Goal: Information Seeking & Learning: Learn about a topic

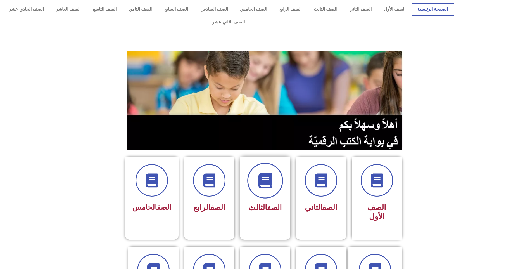
click at [274, 172] on span at bounding box center [265, 181] width 36 height 36
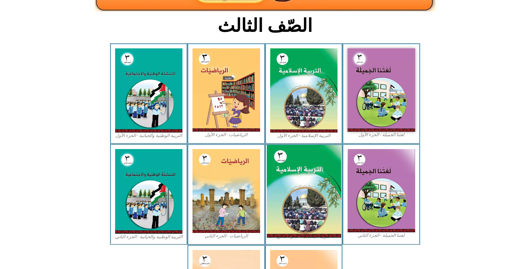
scroll to position [140, 0]
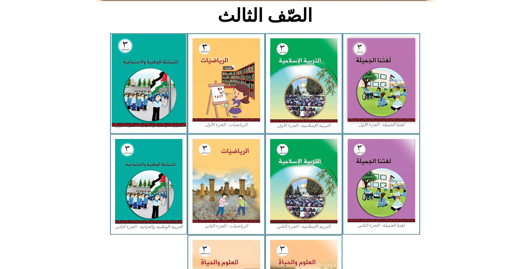
click at [152, 86] on img at bounding box center [149, 80] width 74 height 93
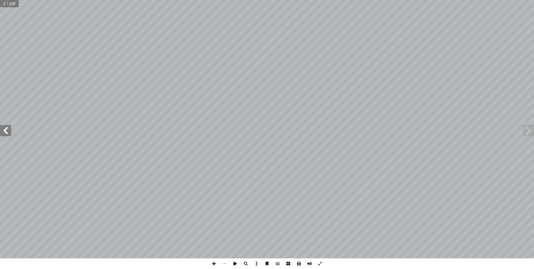
click at [4, 131] on span at bounding box center [5, 130] width 11 height 11
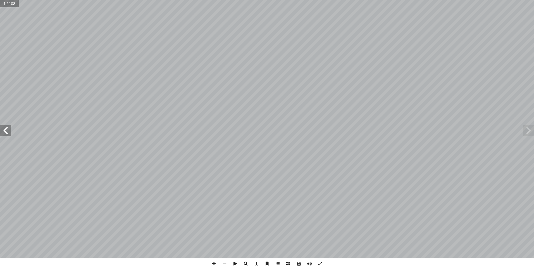
click at [4, 131] on span at bounding box center [5, 130] width 11 height 11
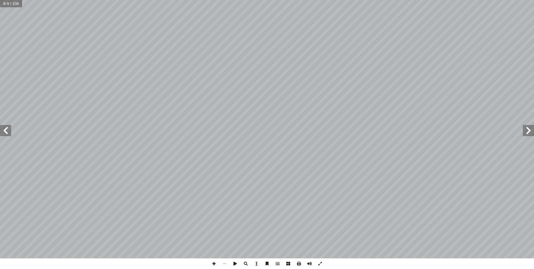
click at [4, 131] on span at bounding box center [5, 130] width 11 height 11
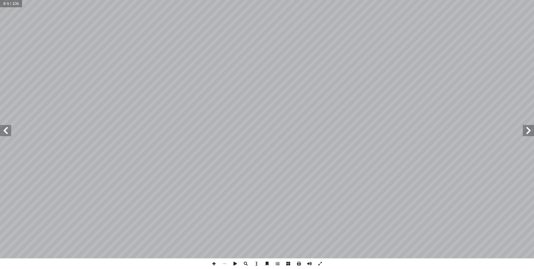
click at [4, 131] on span at bounding box center [5, 130] width 11 height 11
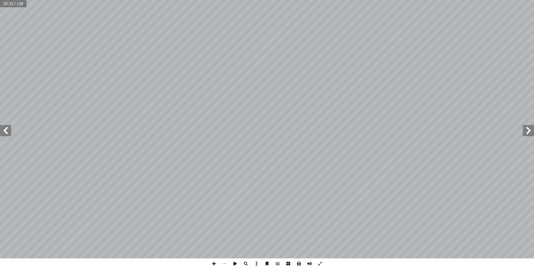
click at [4, 131] on span at bounding box center [5, 130] width 11 height 11
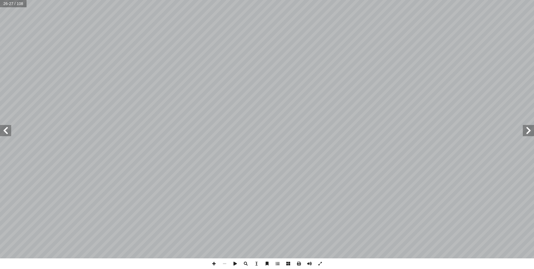
click at [4, 131] on span at bounding box center [5, 130] width 11 height 11
click at [531, 132] on span at bounding box center [528, 130] width 11 height 11
click at [6, 135] on span at bounding box center [5, 130] width 11 height 11
click at [4, 131] on span at bounding box center [5, 130] width 11 height 11
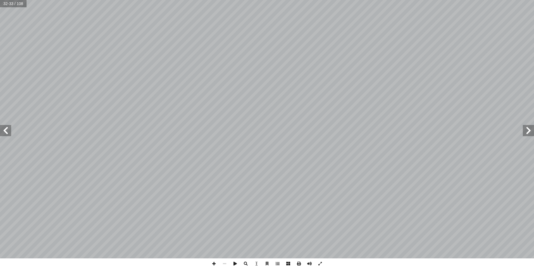
click at [530, 127] on span at bounding box center [528, 130] width 11 height 11
click at [7, 129] on span at bounding box center [5, 130] width 11 height 11
click at [5, 133] on span at bounding box center [5, 130] width 11 height 11
click at [9, 131] on span at bounding box center [5, 130] width 11 height 11
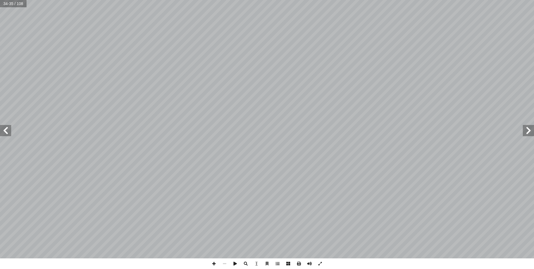
click at [8, 130] on span at bounding box center [5, 130] width 11 height 11
click at [7, 131] on span at bounding box center [5, 130] width 11 height 11
